Goal: Find contact information: Find contact information

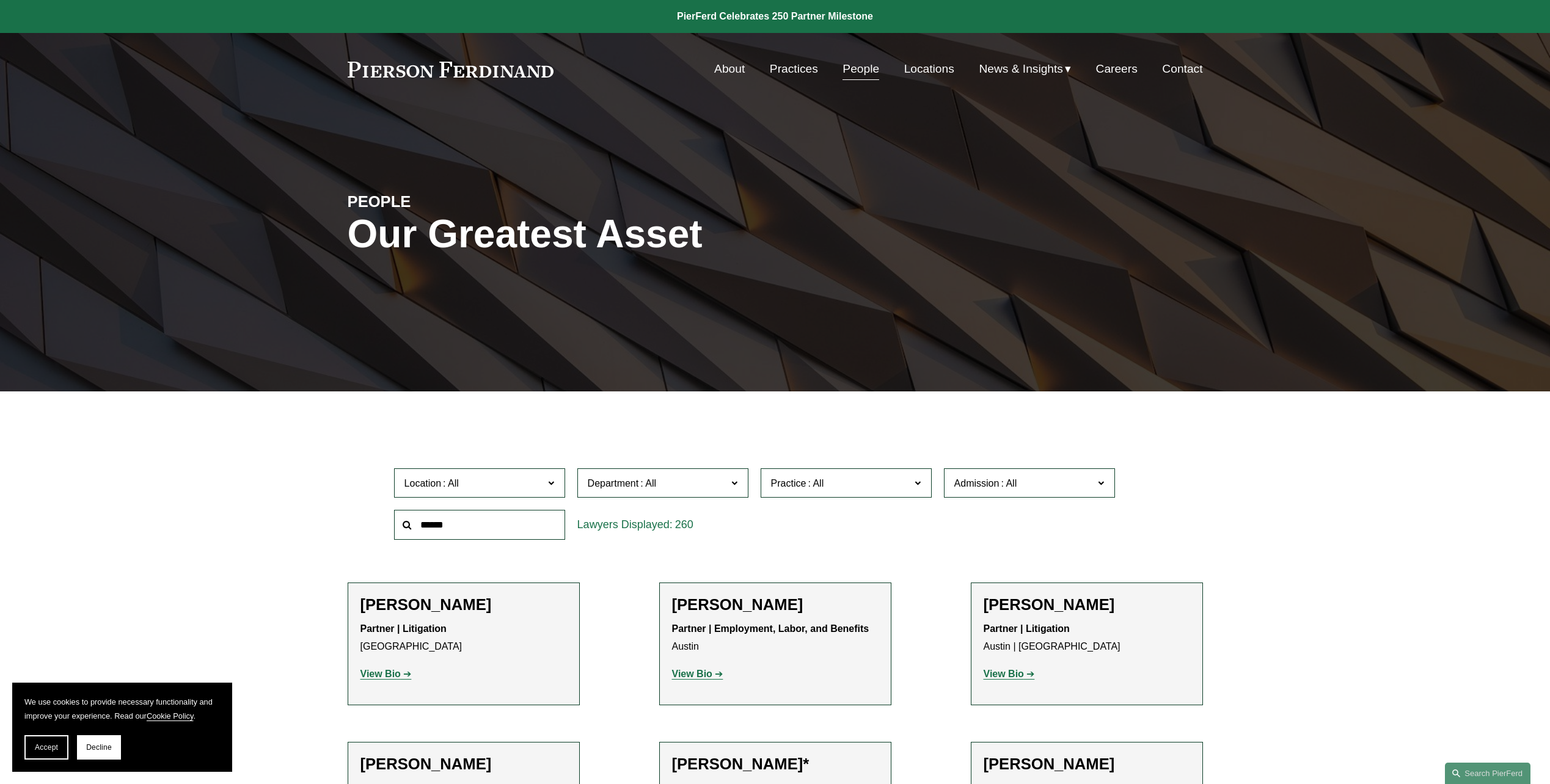
drag, startPoint x: 1233, startPoint y: 464, endPoint x: 1122, endPoint y: 28, distance: 449.9
click at [1185, 71] on link "Contact" at bounding box center [1182, 69] width 40 height 23
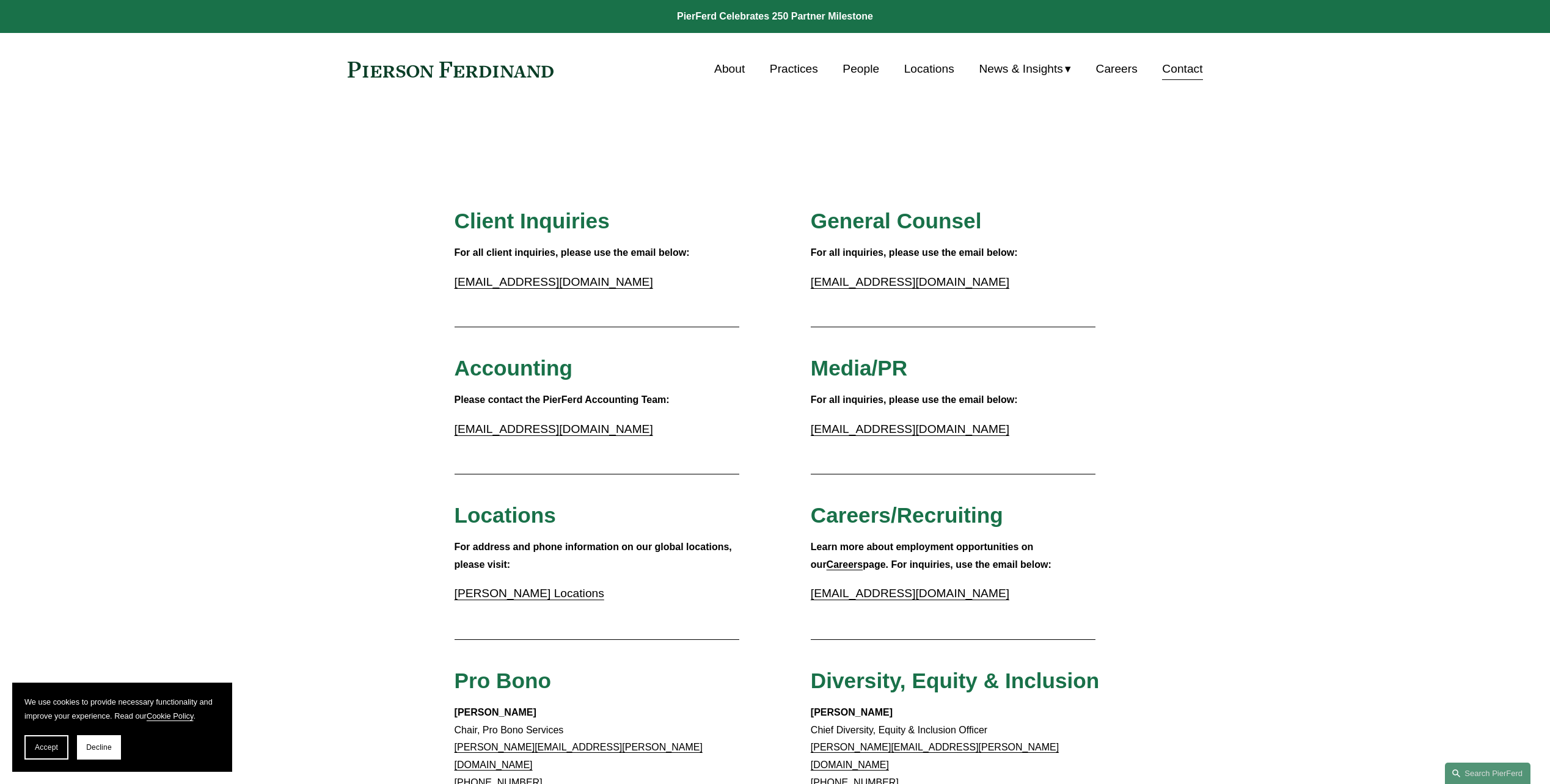
scroll to position [611, 0]
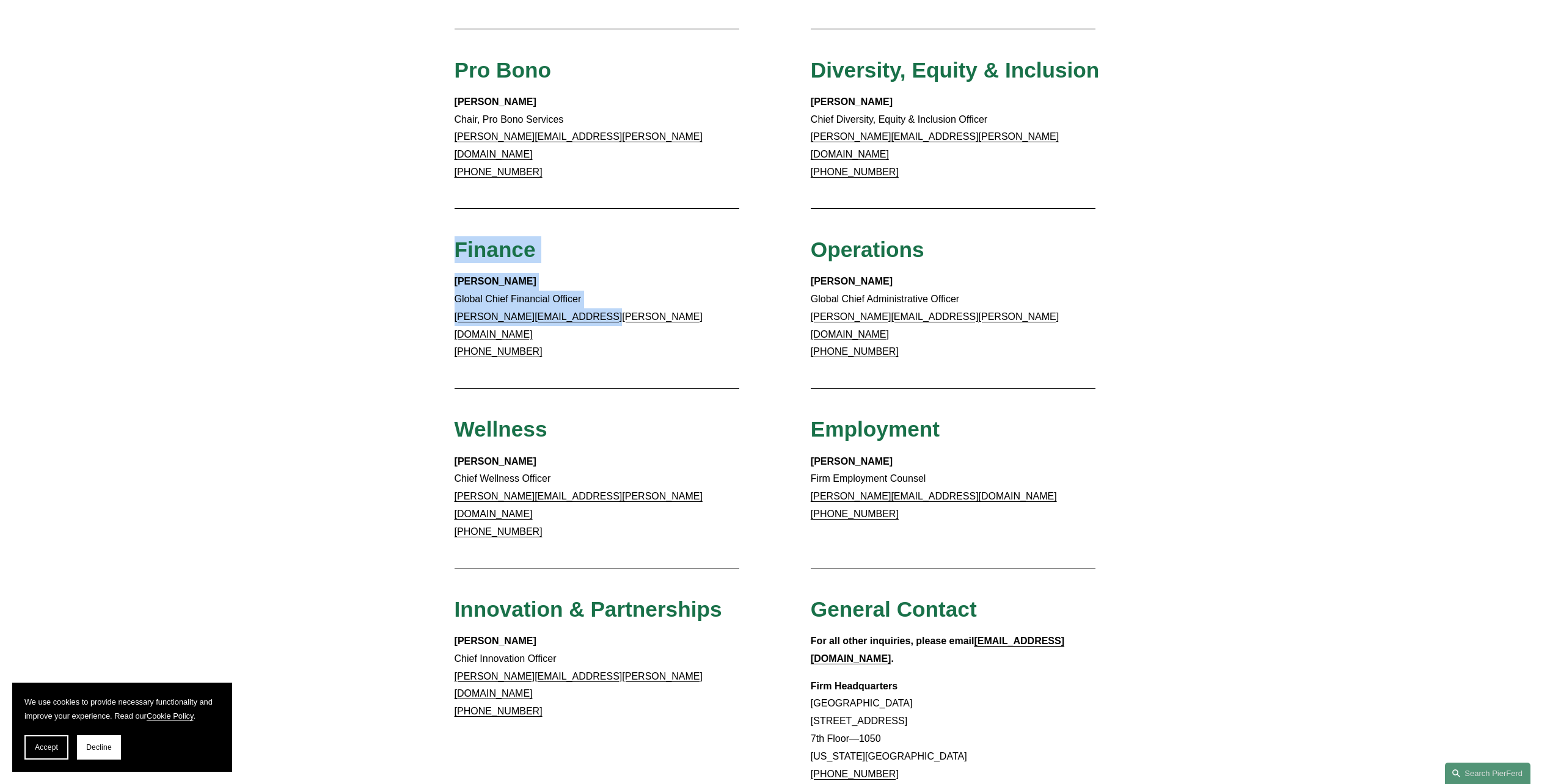
drag, startPoint x: 457, startPoint y: 229, endPoint x: 653, endPoint y: 307, distance: 211.0
click at [653, 307] on div "Client Inquiries For all client inquiries, please use the email below: inquirie…" at bounding box center [775, 205] width 1550 height 1216
click at [653, 306] on p "Meredith Mendes Global Chief Financial Officer meredith.mendes@pierferd.com +1.…" at bounding box center [597, 316] width 285 height 88
click at [608, 332] on div "Meredith Mendes Global Chief Financial Officer meredith.mendes@pierferd.com +1.…" at bounding box center [597, 316] width 285 height 88
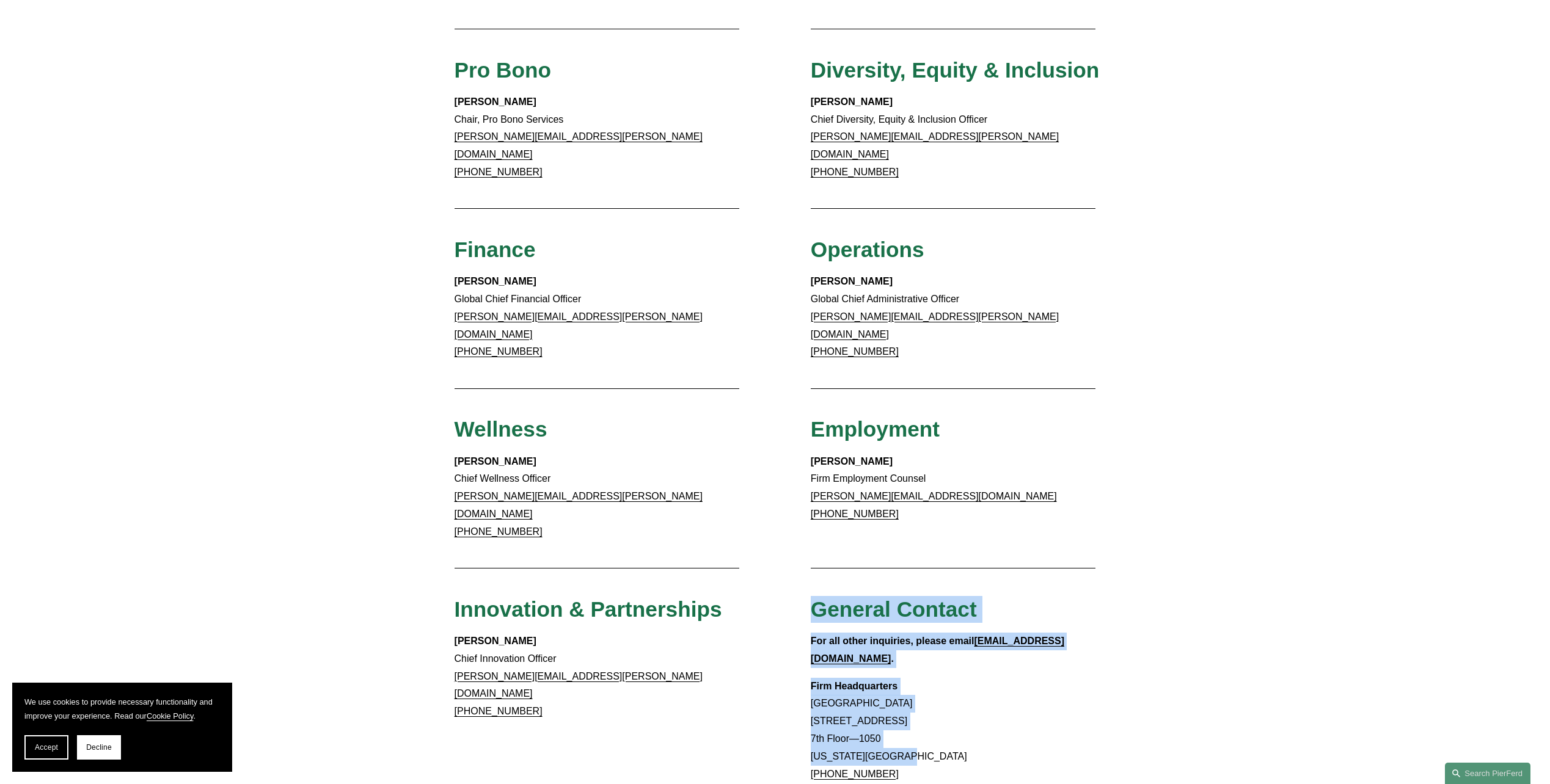
drag, startPoint x: 814, startPoint y: 575, endPoint x: 969, endPoint y: 702, distance: 200.4
click at [961, 698] on div "Client Inquiries For all client inquiries, please use the email below: inquirie…" at bounding box center [775, 205] width 1550 height 1216
click at [972, 705] on p "Firm Headquarters Rockefeller Center 1270 Avenue of the Americas 7th Floor—1050…" at bounding box center [953, 740] width 285 height 124
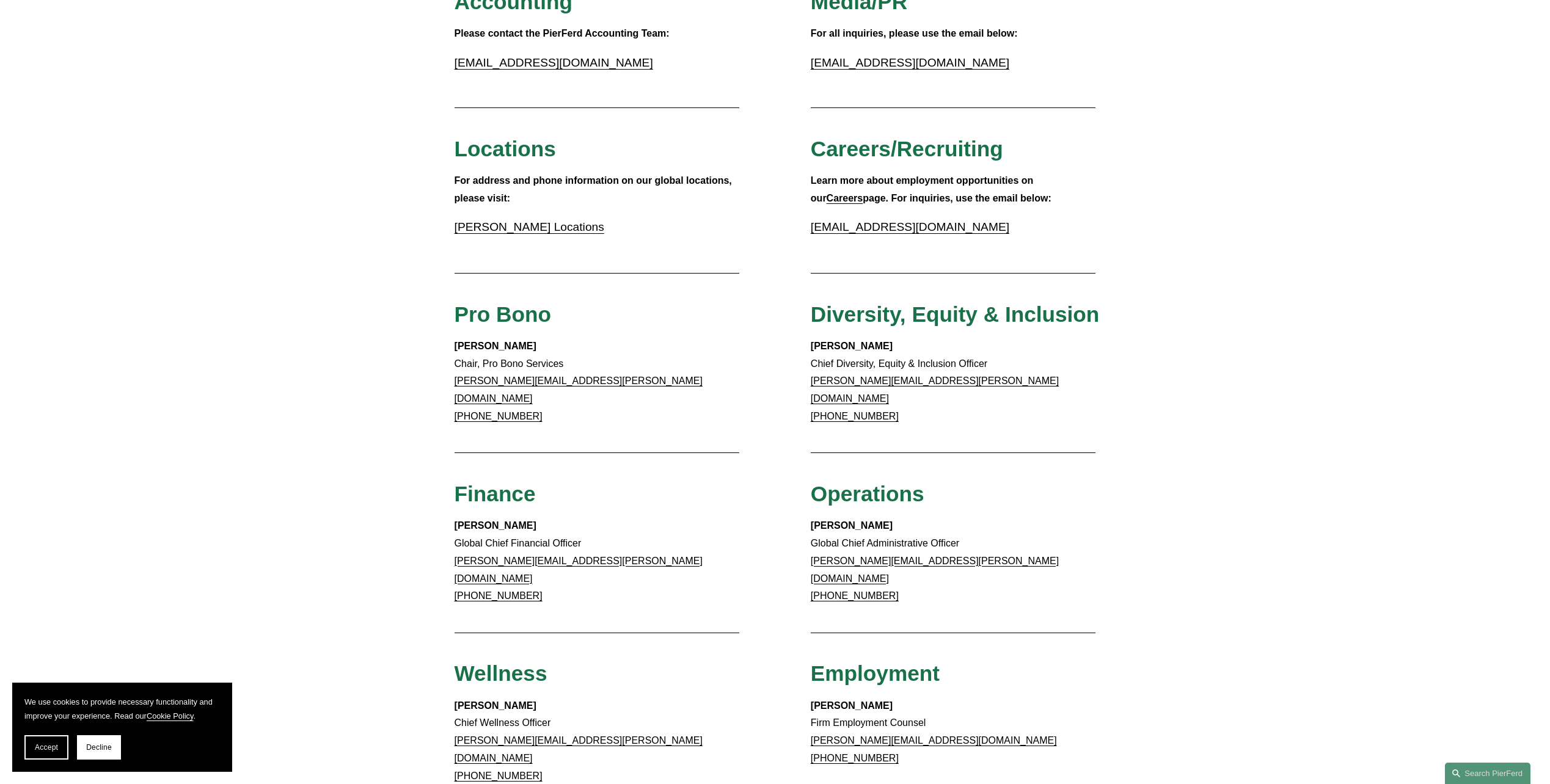
scroll to position [245, 0]
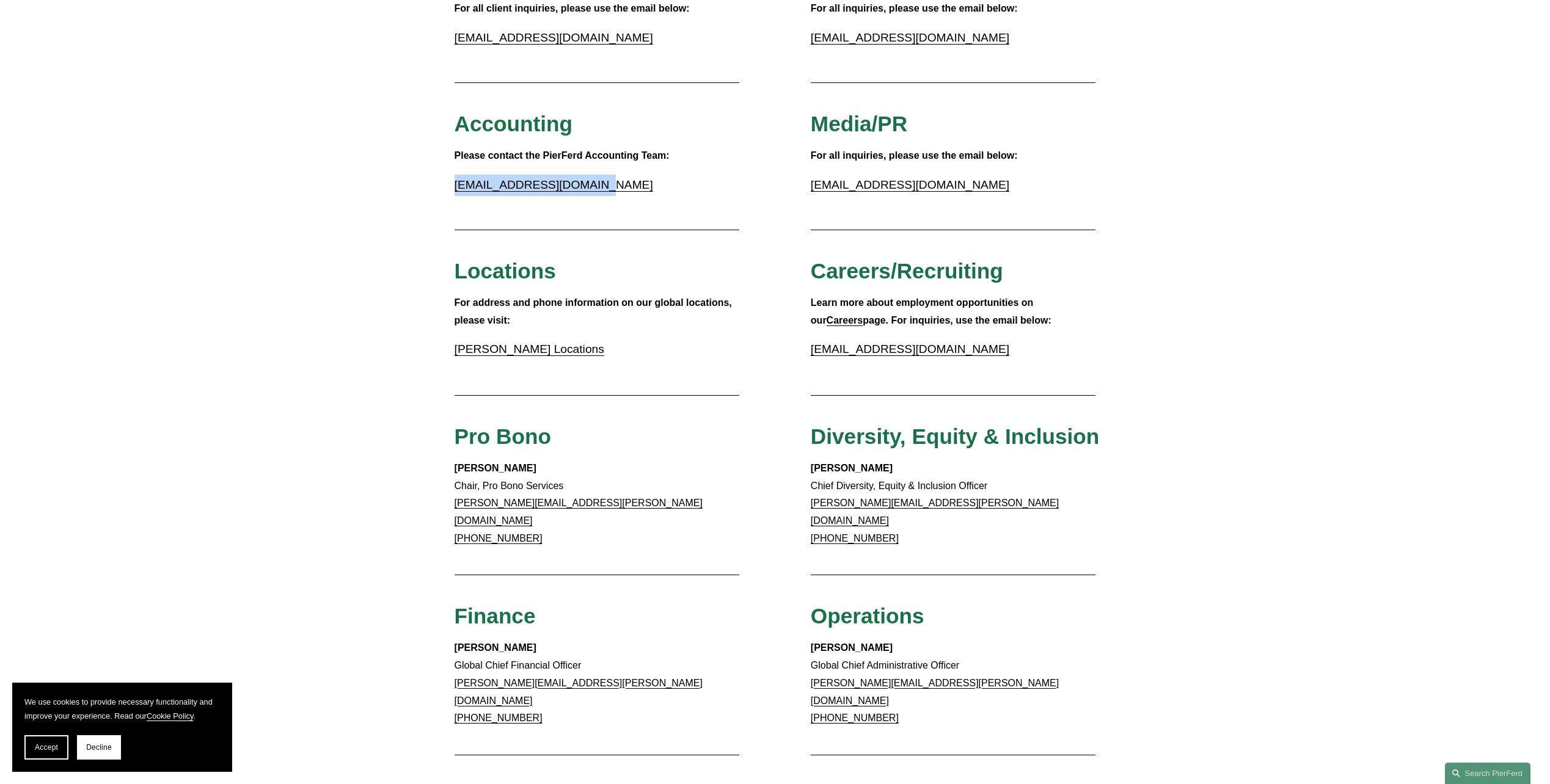
drag, startPoint x: 639, startPoint y: 188, endPoint x: 442, endPoint y: 182, distance: 197.1
click at [442, 182] on div "Client Inquiries For all client inquiries, please use the email below: inquirie…" at bounding box center [775, 572] width 1550 height 1216
click at [434, 183] on div "Client Inquiries For all client inquiries, please use the email below: inquirie…" at bounding box center [775, 572] width 1550 height 1216
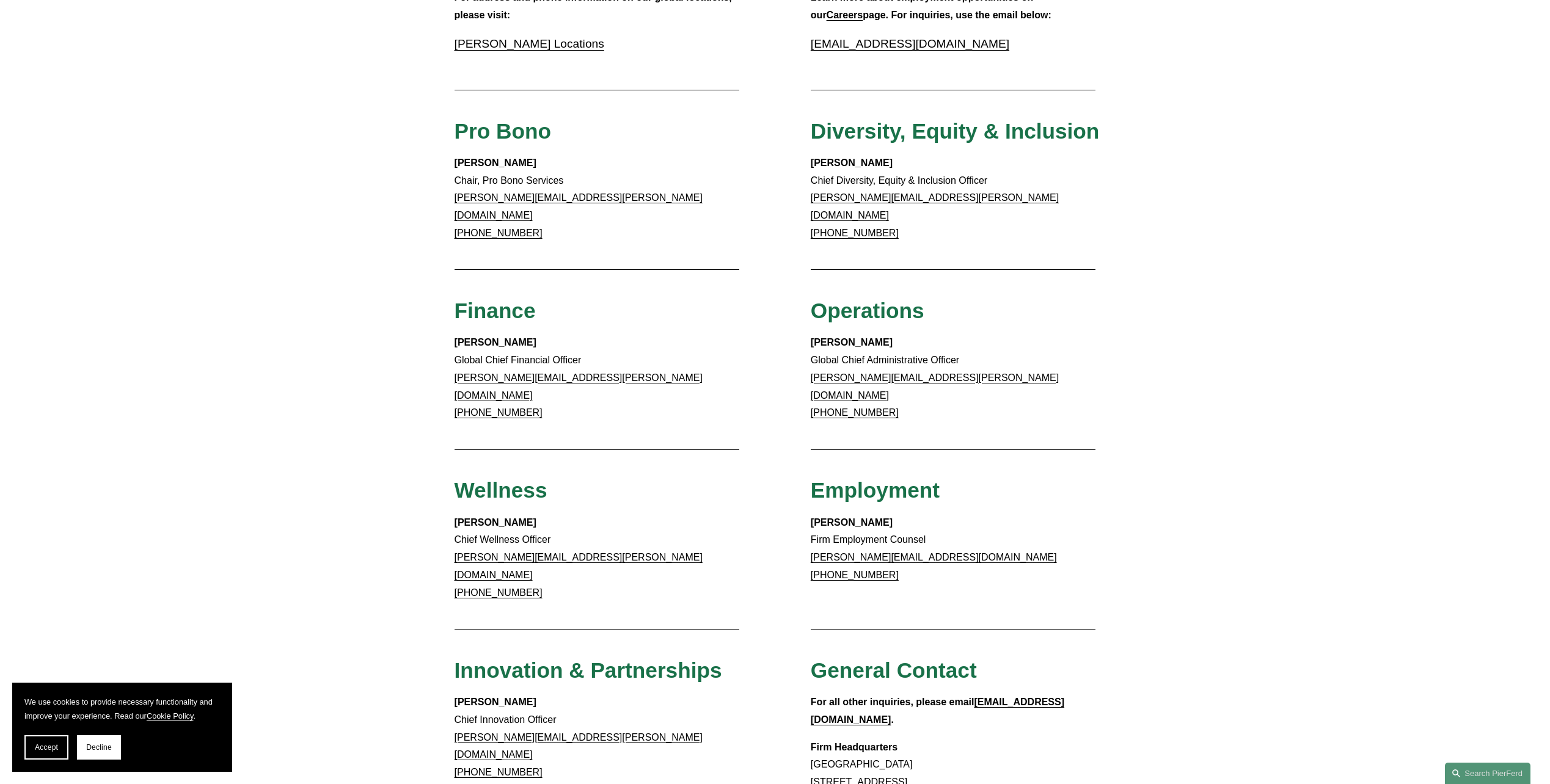
scroll to position [794, 0]
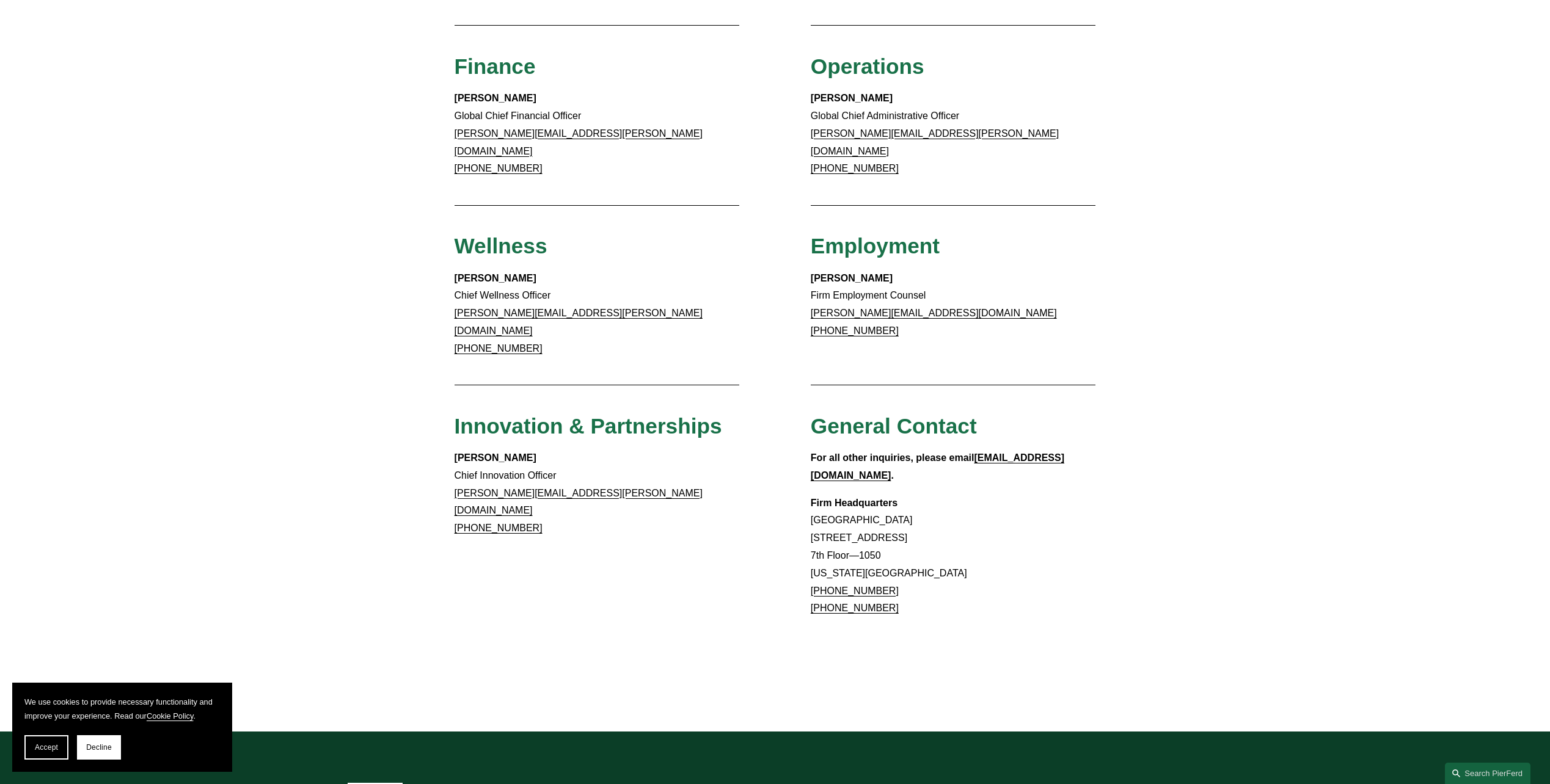
drag, startPoint x: 1023, startPoint y: 565, endPoint x: 395, endPoint y: 41, distance: 817.9
click at [395, 41] on div "Client Inquiries For all client inquiries, please use the email below: inquirie…" at bounding box center [775, 21] width 1550 height 1216
drag, startPoint x: 395, startPoint y: 41, endPoint x: 396, endPoint y: 63, distance: 22.0
click at [395, 42] on div "Client Inquiries For all client inquiries, please use the email below: inquirie…" at bounding box center [775, 21] width 1550 height 1216
click at [400, 65] on div "Client Inquiries For all client inquiries, please use the email below: inquirie…" at bounding box center [775, 21] width 1550 height 1216
